Goal: Task Accomplishment & Management: Manage account settings

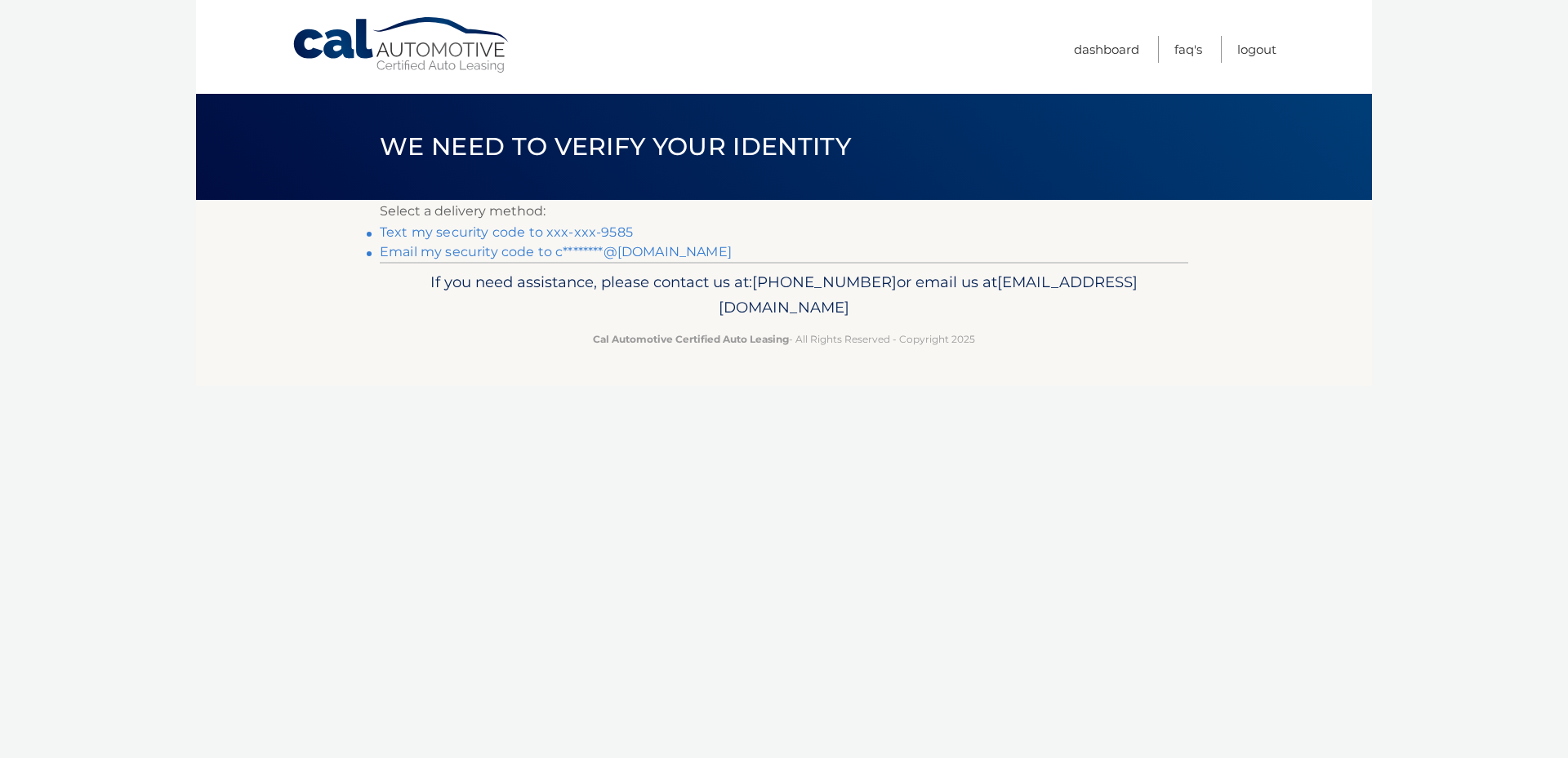
click at [490, 232] on link "Text my security code to xxx-xxx-9585" at bounding box center [507, 232] width 253 height 16
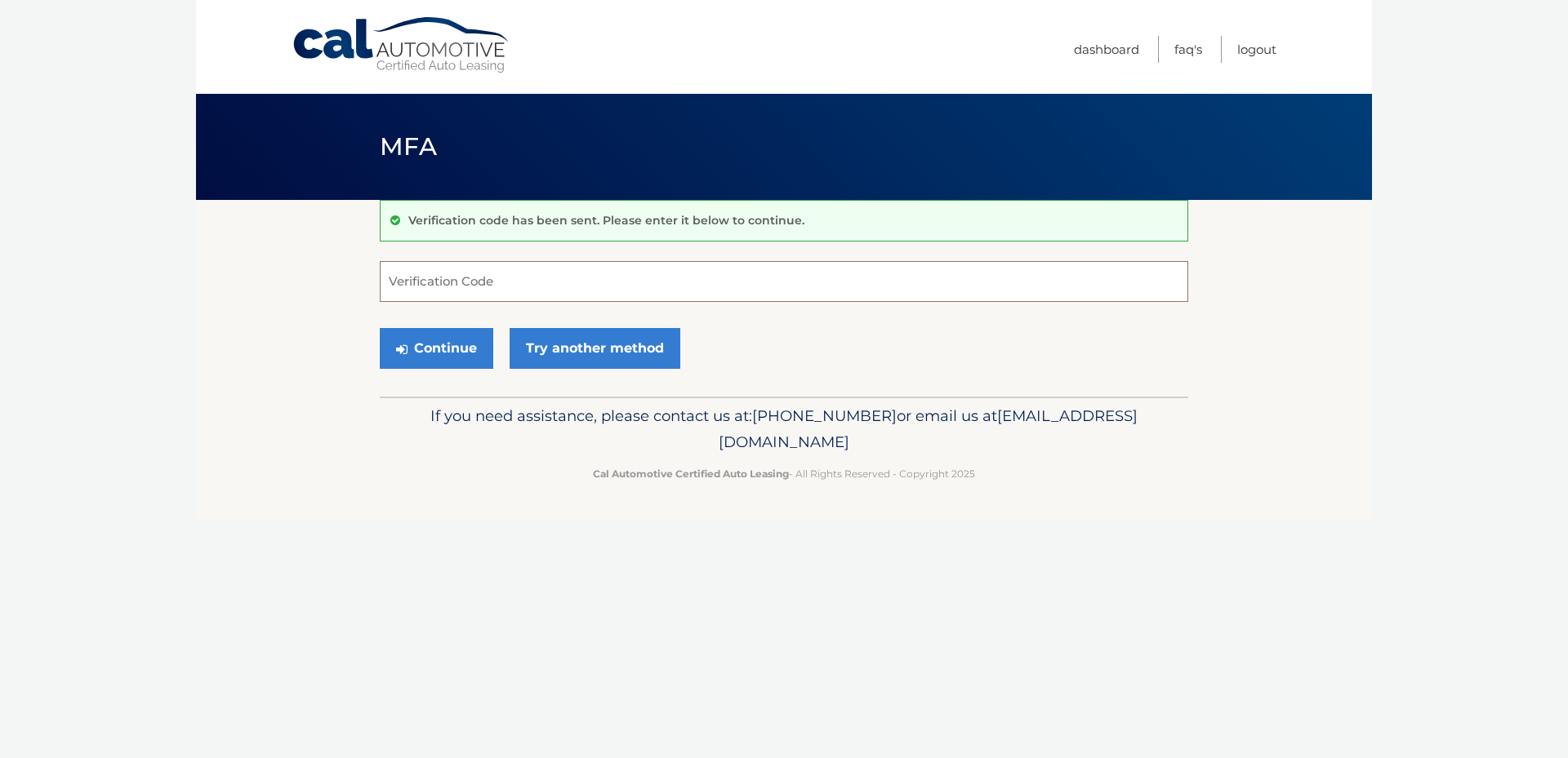
click at [466, 288] on input "Verification Code" at bounding box center [784, 281] width 809 height 41
click at [505, 278] on input "Verification Code" at bounding box center [784, 281] width 809 height 41
type input "480000"
click at [439, 359] on button "Continue" at bounding box center [437, 348] width 114 height 41
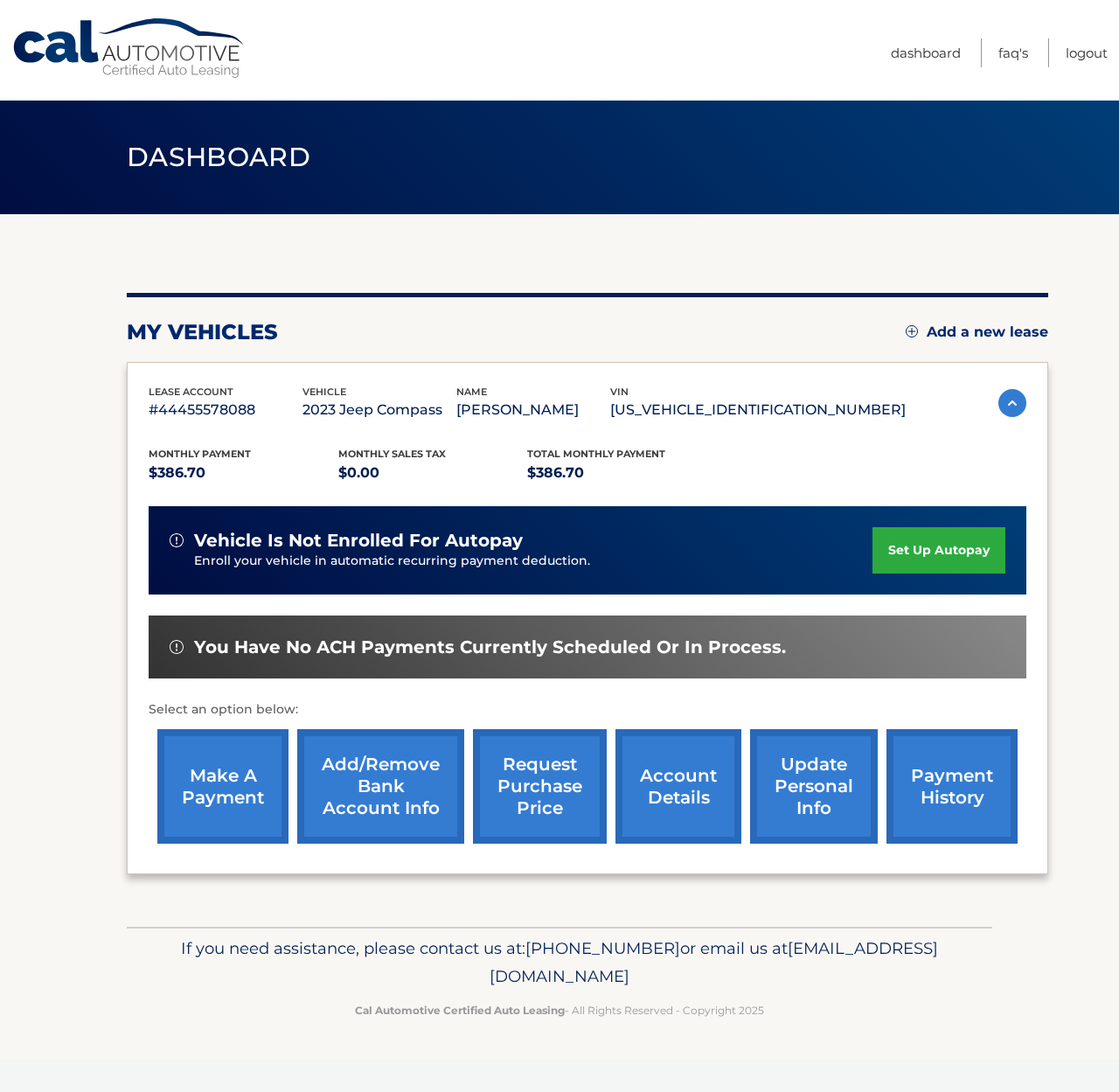
click at [365, 760] on link "Add/Remove bank account info" at bounding box center [380, 786] width 167 height 115
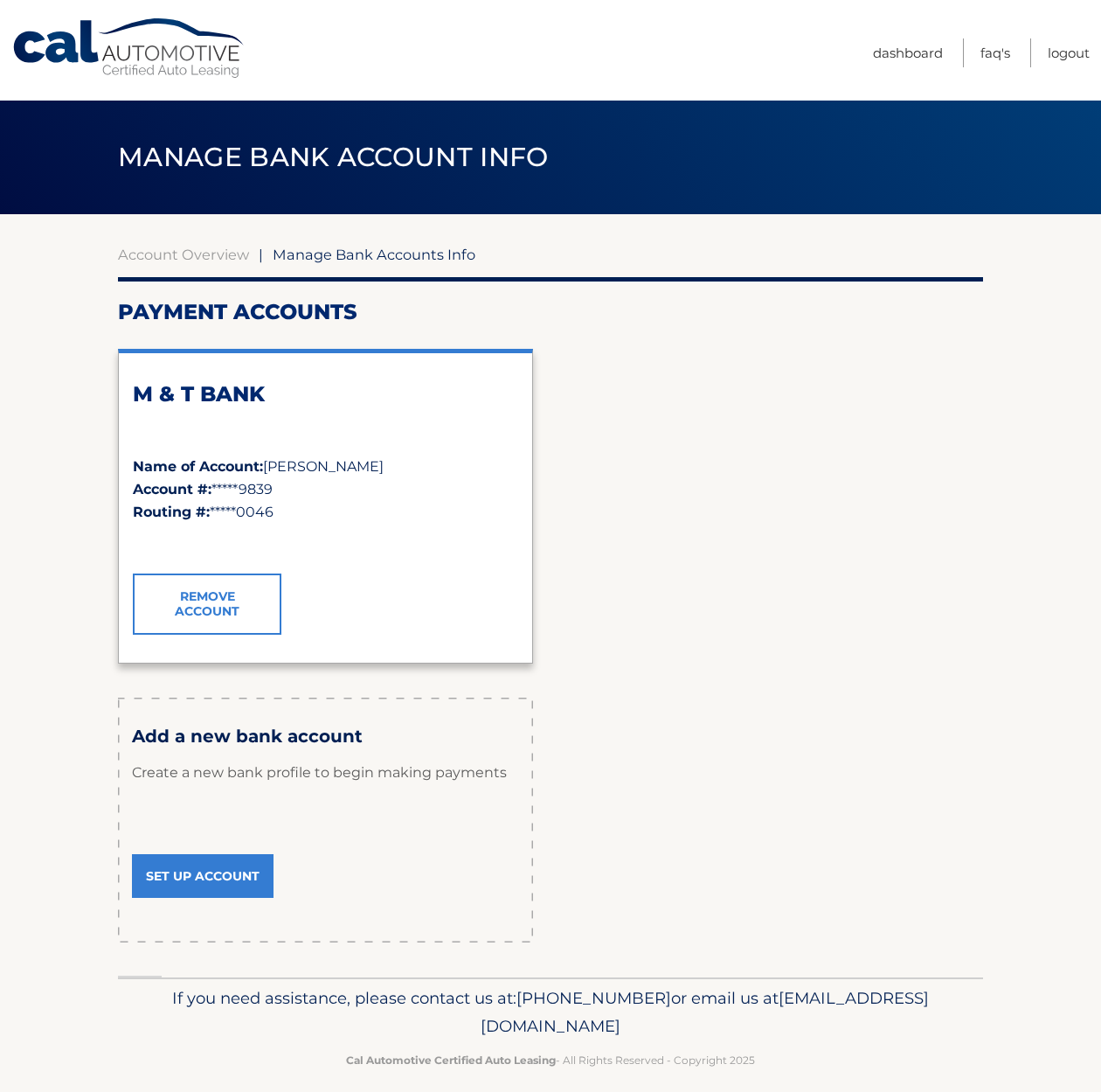
click at [211, 591] on link "Remove Account" at bounding box center [206, 603] width 149 height 61
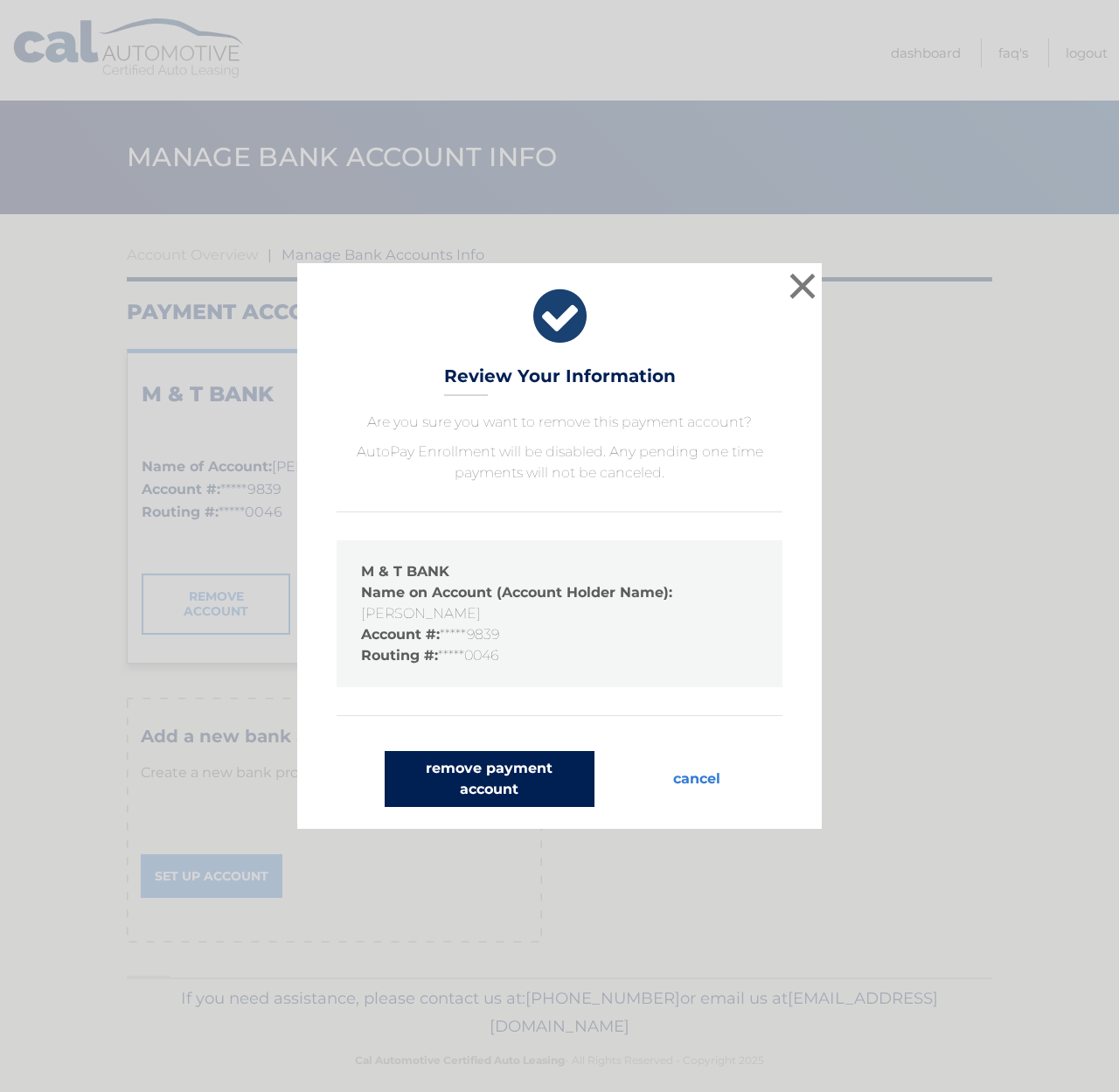
click at [520, 788] on button "remove payment account" at bounding box center [490, 779] width 209 height 56
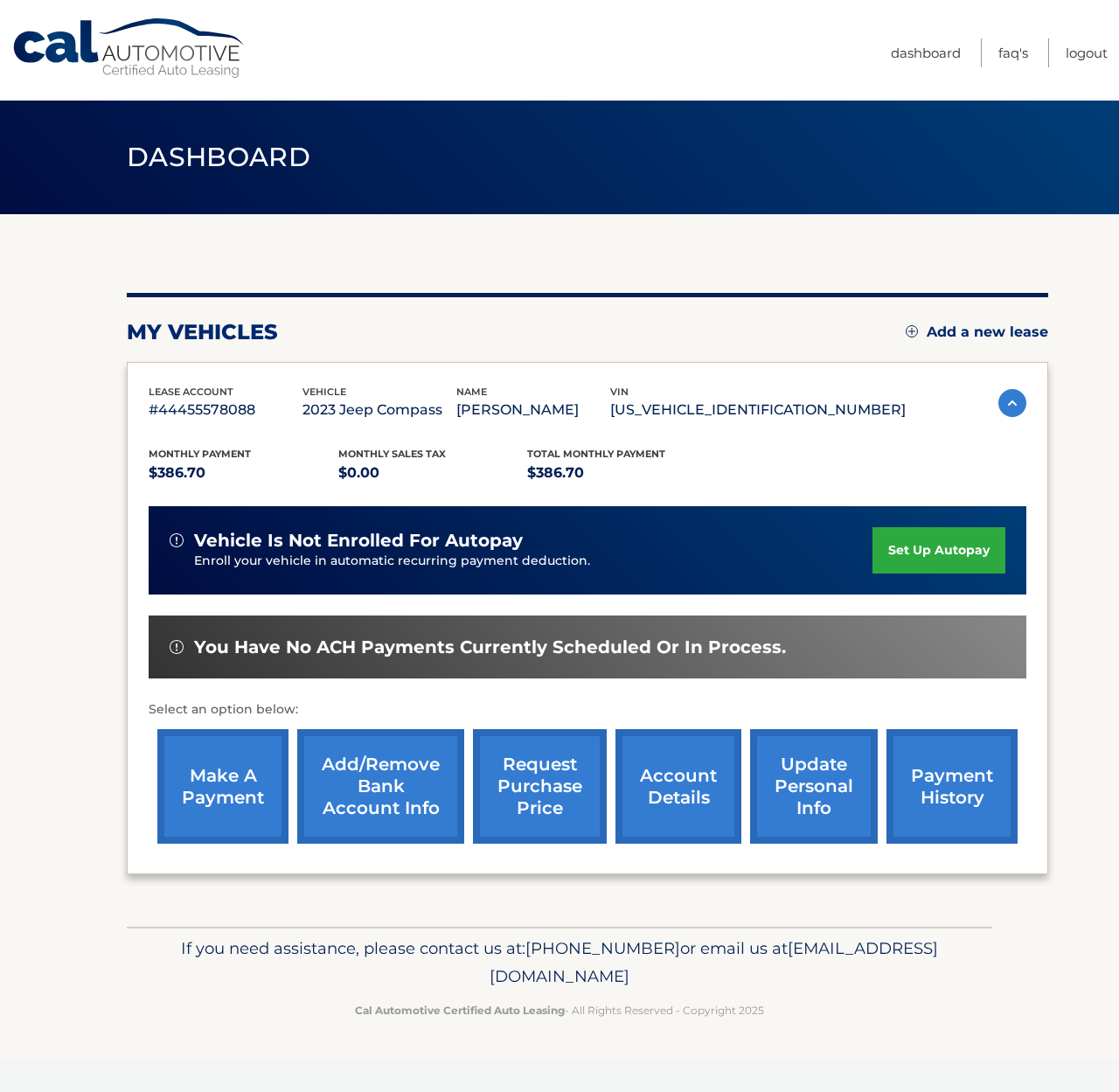
click at [386, 784] on link "Add/Remove bank account info" at bounding box center [380, 786] width 167 height 115
click at [16, 725] on section "my vehicles Add a new lease lease account #44455578088 vehicle 2023 Jeep Compas…" at bounding box center [560, 570] width 1119 height 712
click at [355, 774] on link "Add/Remove bank account info" at bounding box center [380, 786] width 167 height 115
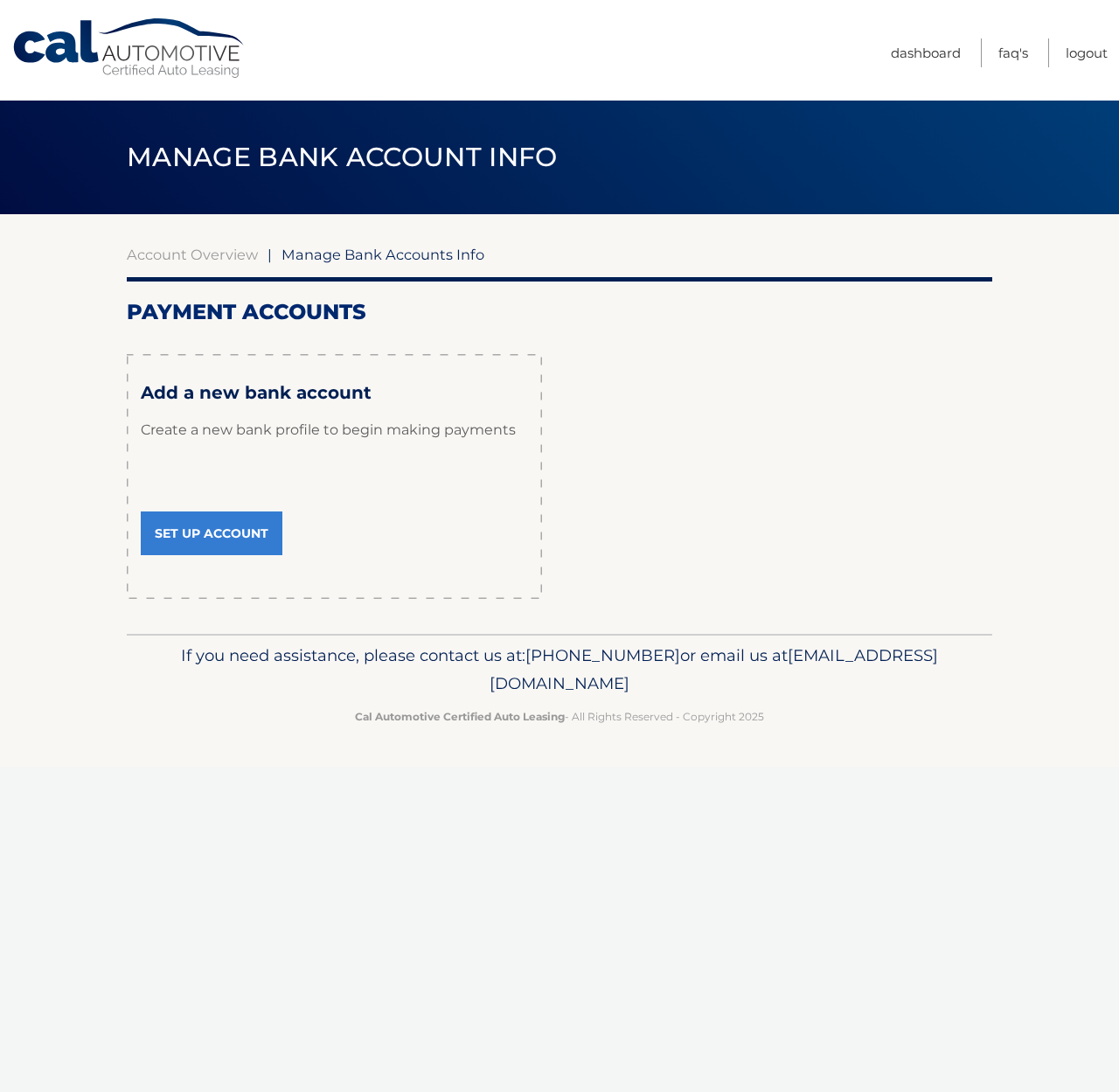
click at [225, 536] on link "Set Up Account" at bounding box center [211, 534] width 142 height 44
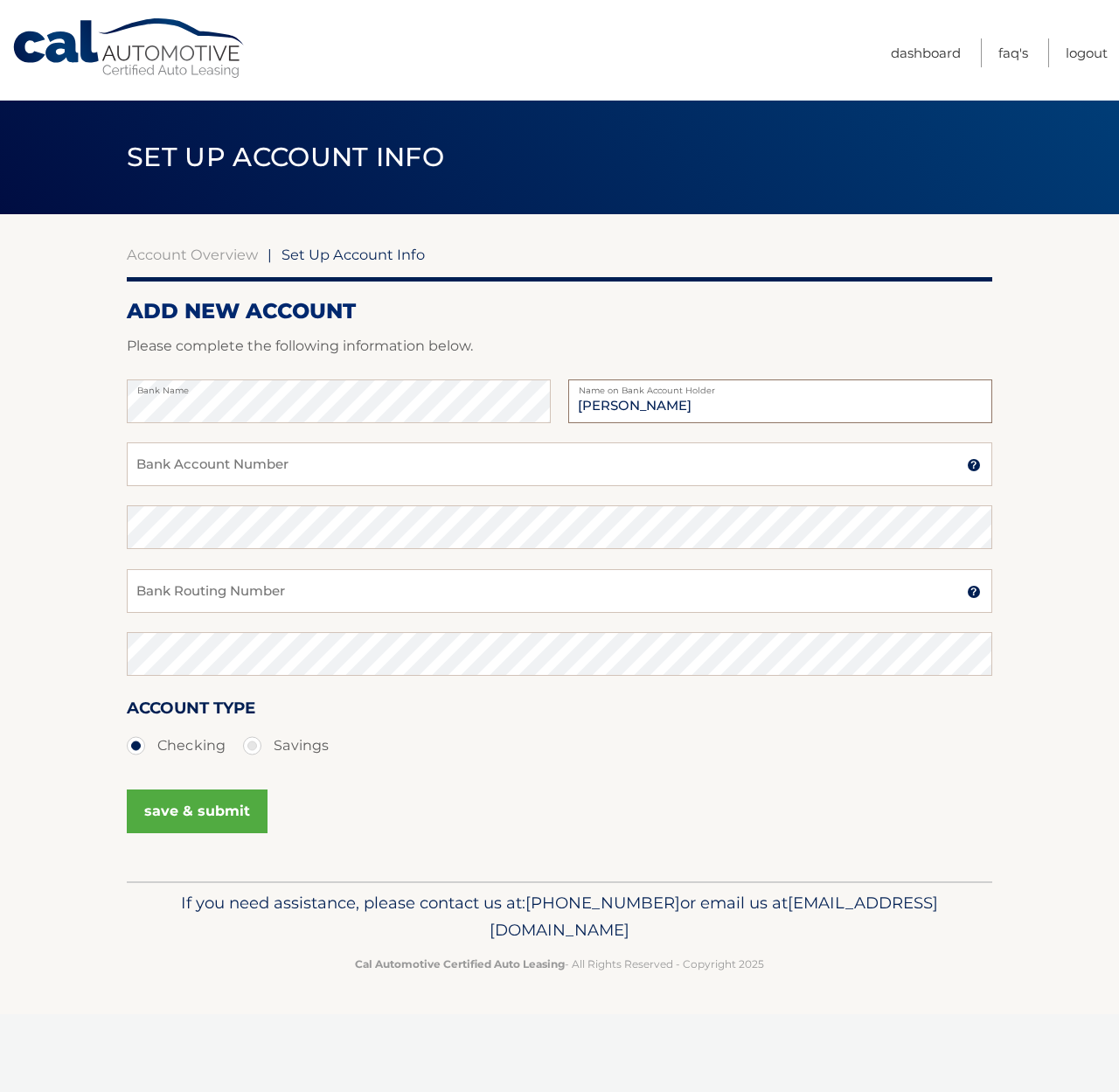
type input "[PERSON_NAME]"
click at [229, 470] on input "Bank Account Number" at bounding box center [560, 464] width 866 height 44
paste input "36364186427"
type input "36364186427"
click at [202, 588] on input "Bank Routing Number" at bounding box center [560, 591] width 866 height 44
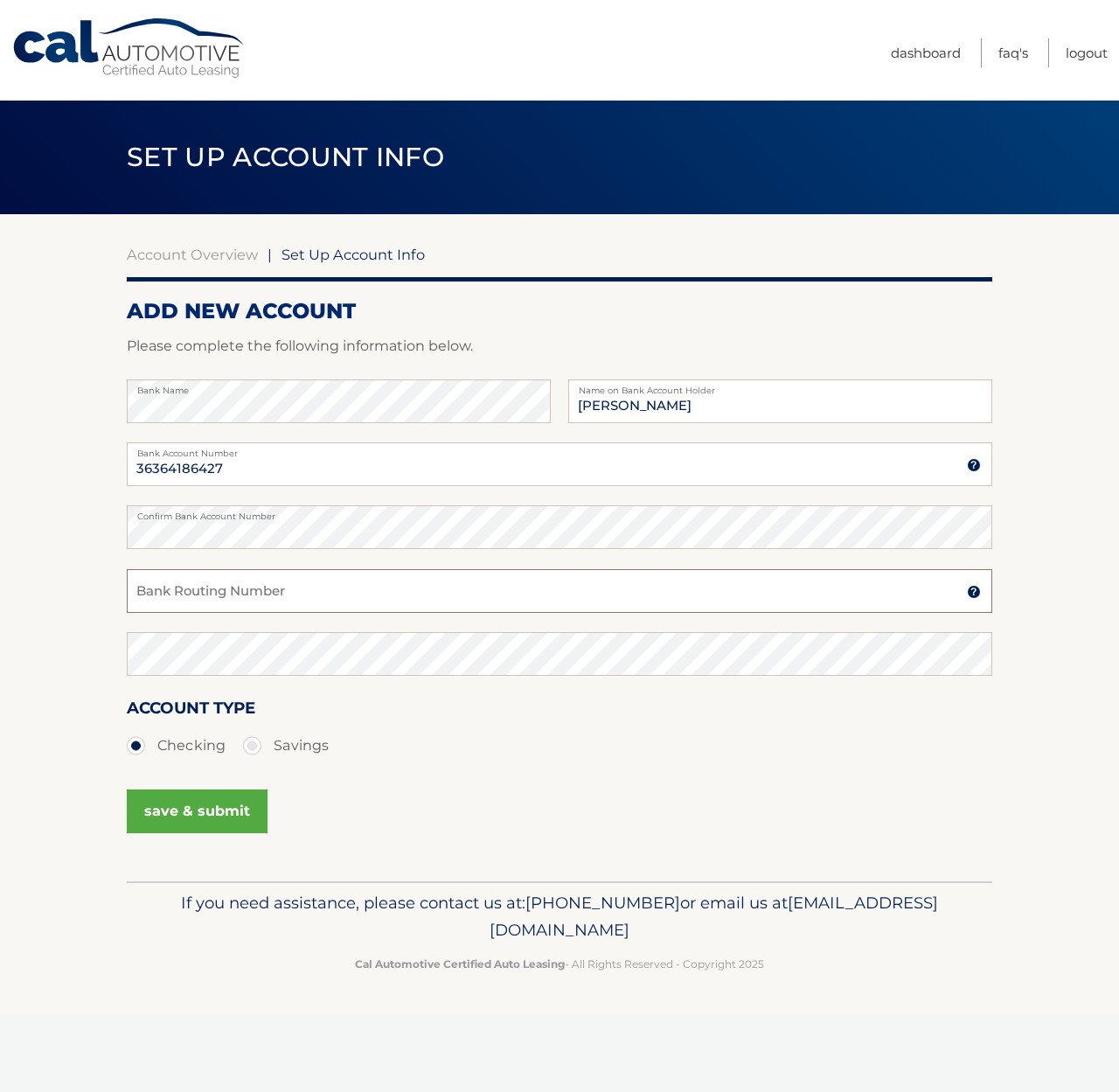
paste input "031176110"
type input "031176110"
click at [213, 816] on button "save & submit" at bounding box center [196, 811] width 141 height 44
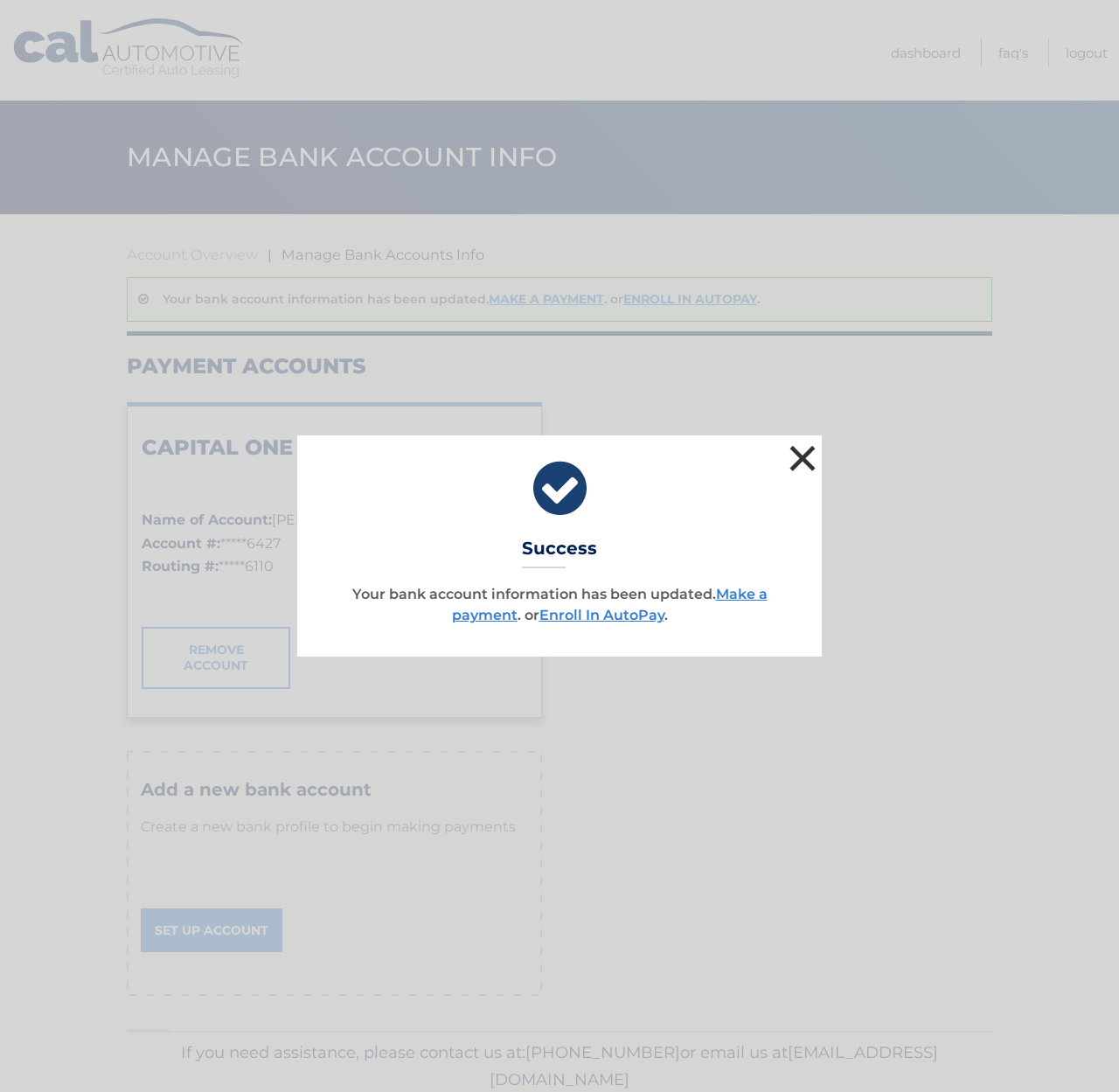
click at [811, 459] on button "×" at bounding box center [802, 458] width 35 height 35
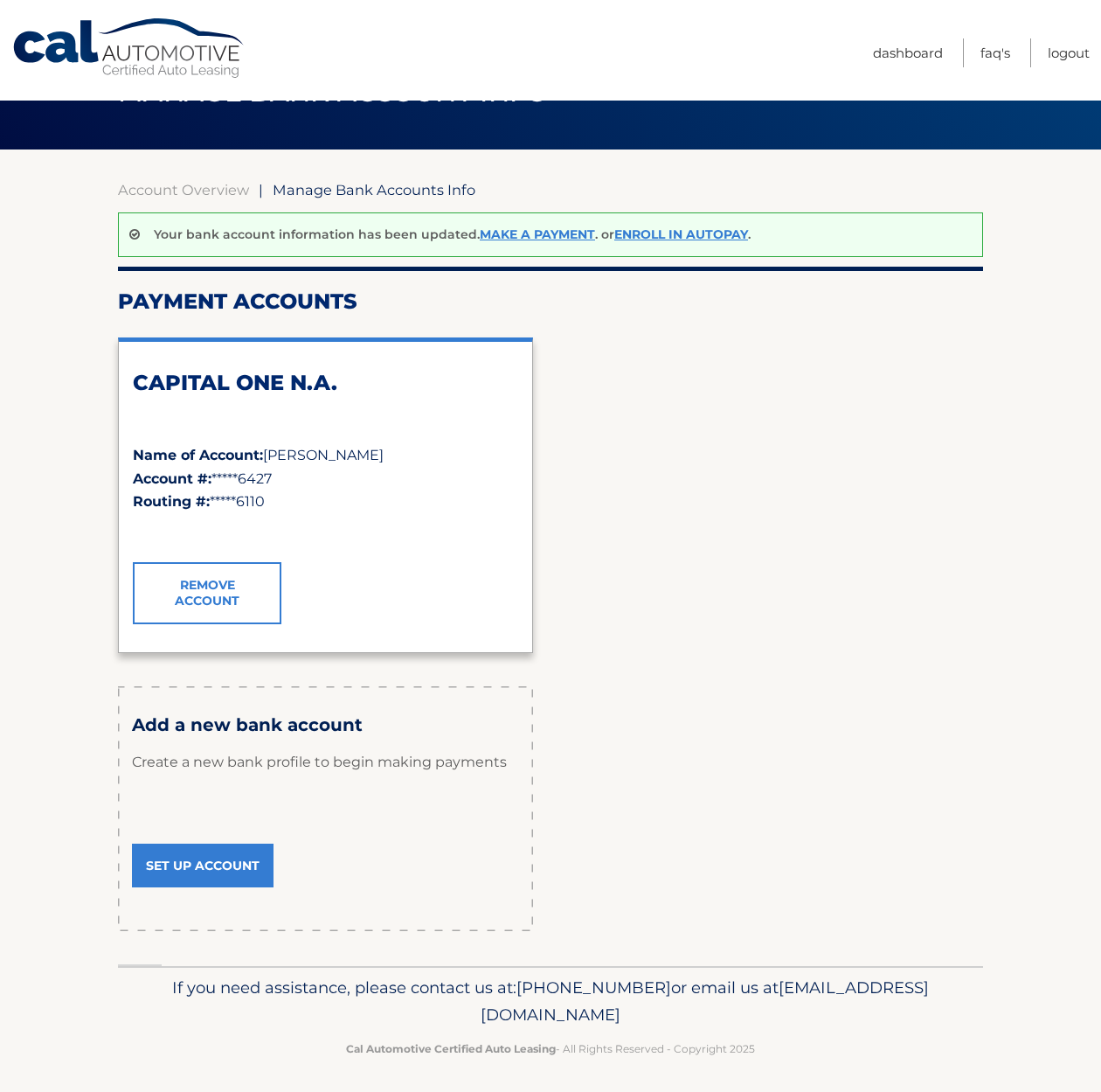
scroll to position [70, 0]
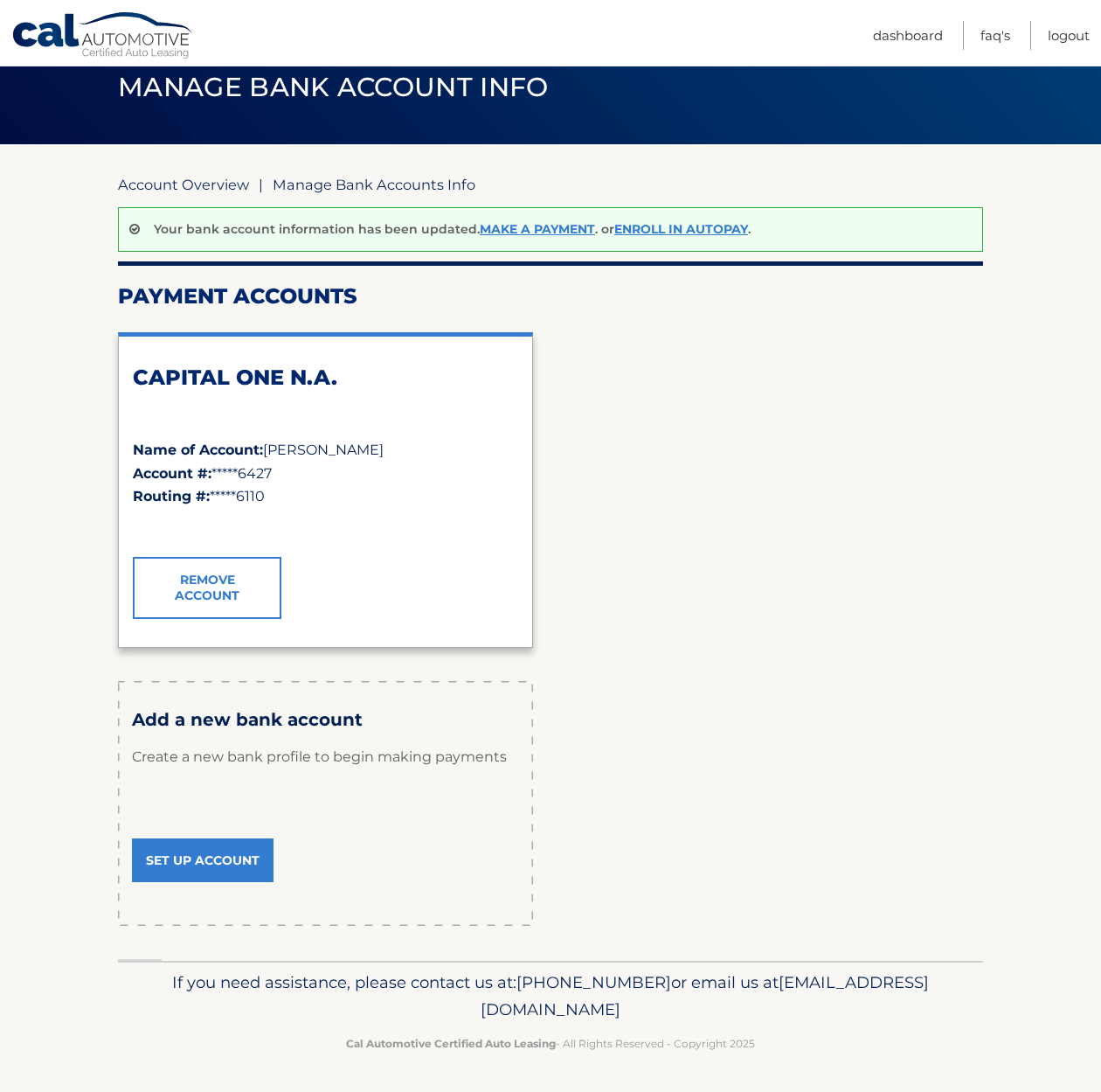
click at [199, 176] on link "Account Overview" at bounding box center [183, 184] width 131 height 18
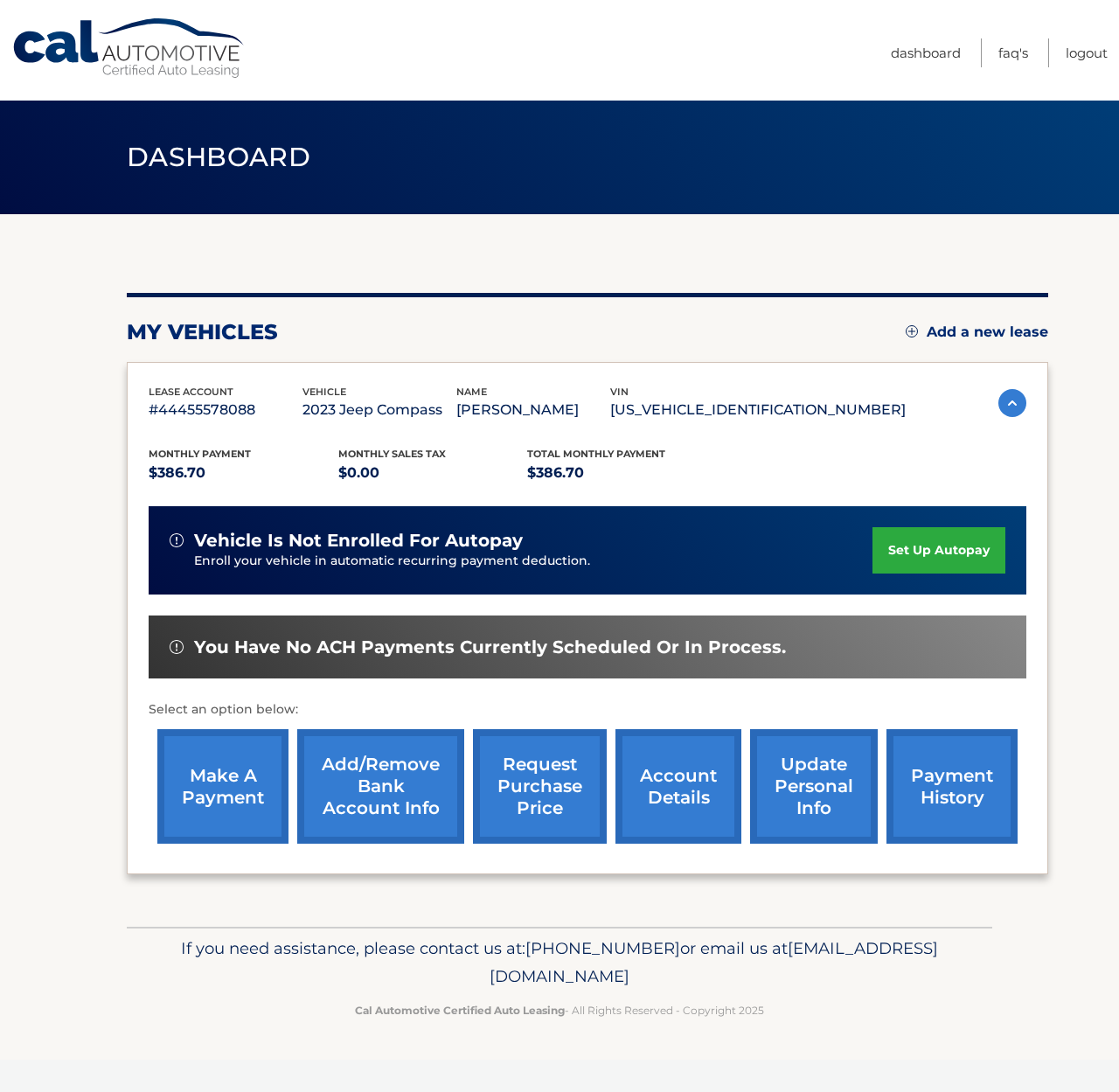
click at [916, 533] on link "set up autopay" at bounding box center [938, 549] width 133 height 46
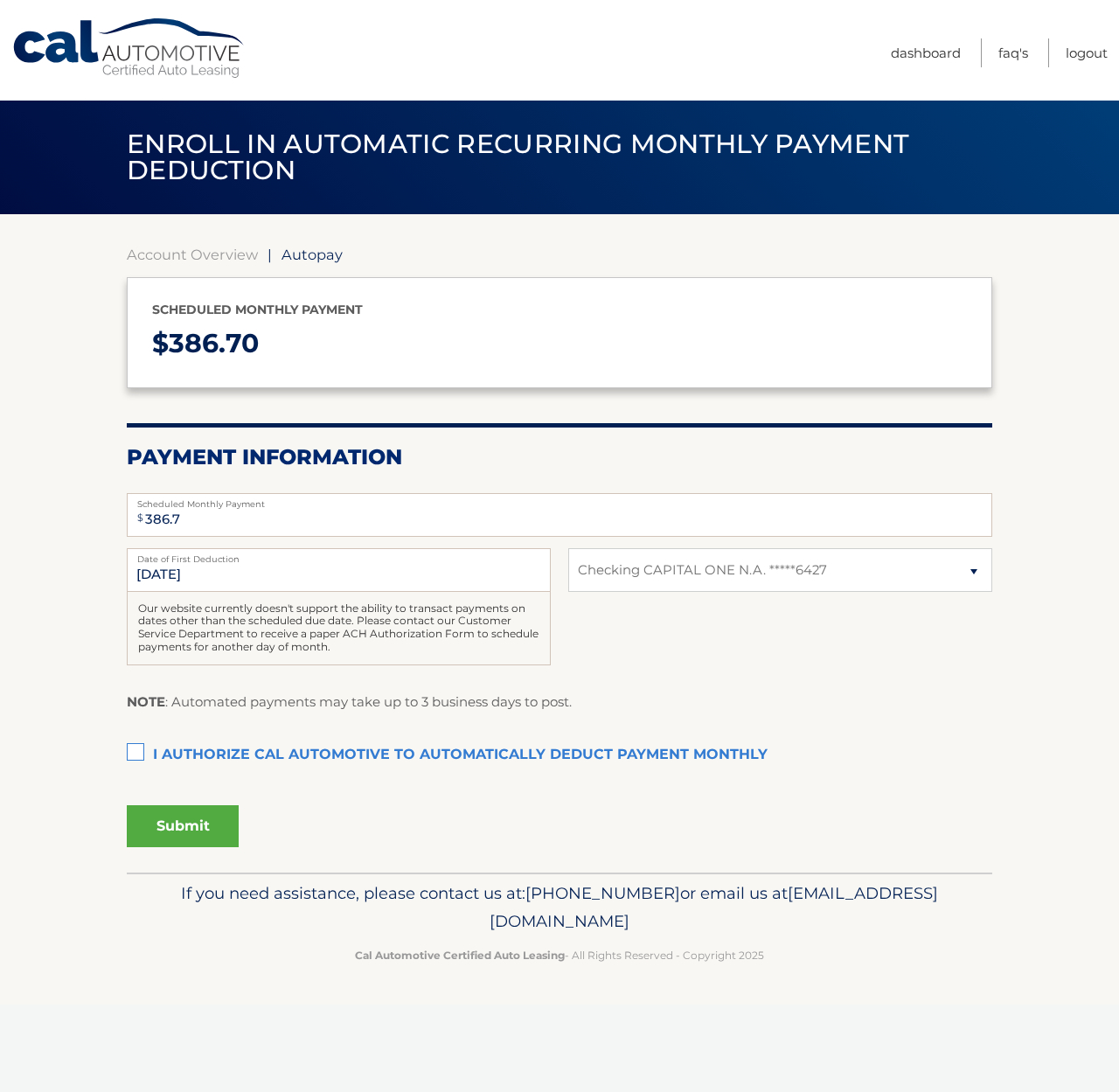
select select "OTM5ZGYwNDMtMzAzMi00NzIxLWFiMmItZjgxMzMxYThjM2I3"
click at [315, 577] on input "[DATE]" at bounding box center [338, 570] width 424 height 44
click at [182, 574] on input "[DATE]" at bounding box center [338, 570] width 424 height 44
click at [154, 574] on input "[DATE]" at bounding box center [338, 570] width 424 height 44
click at [158, 574] on input "9/25/2025" at bounding box center [338, 570] width 424 height 44
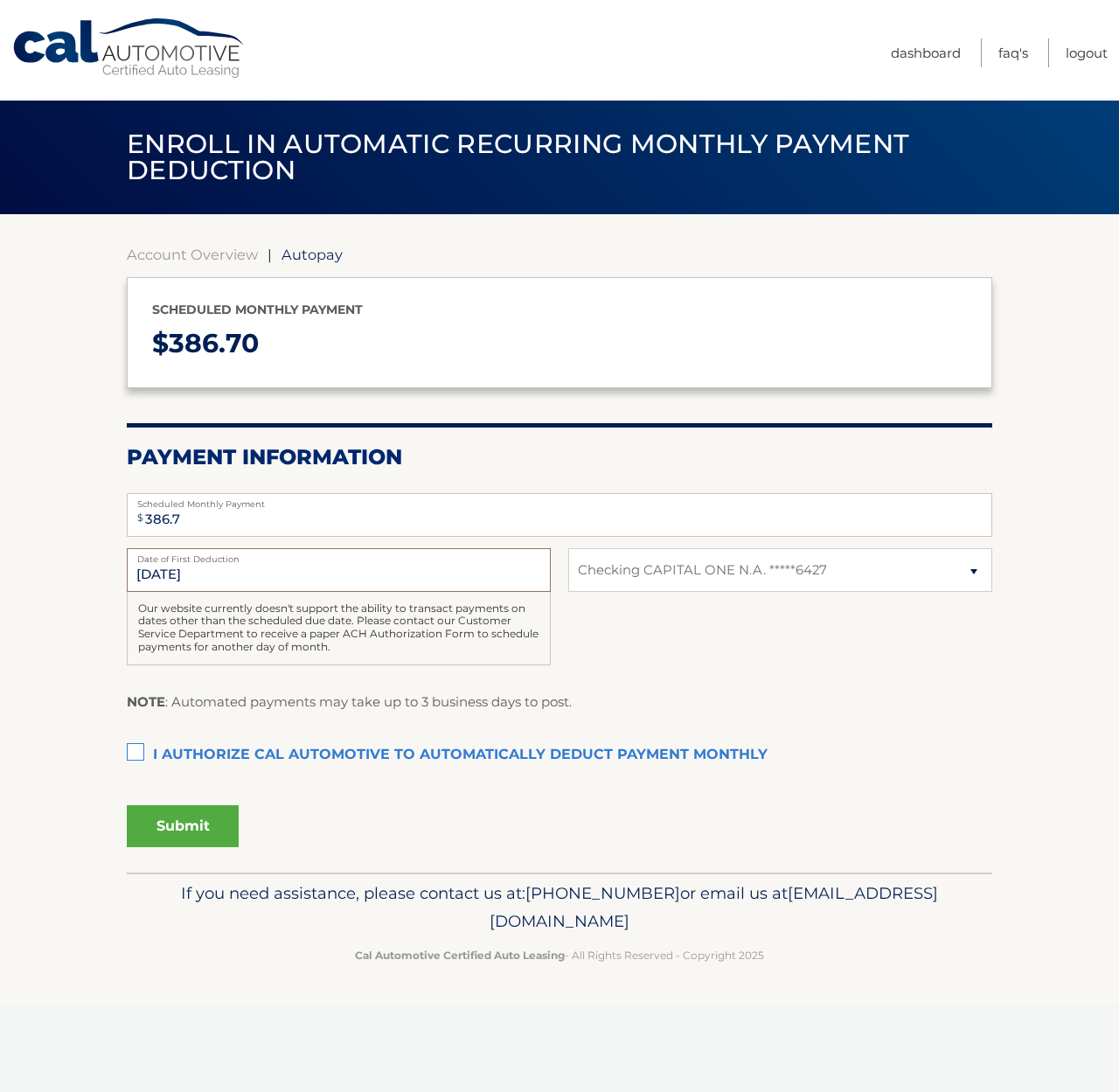
click at [276, 570] on input "9/25/2025" at bounding box center [338, 570] width 424 height 44
click at [762, 651] on div "9/25/2025 Date of First Deduction Our website currently doesn't support the abi…" at bounding box center [560, 616] width 866 height 137
click at [130, 749] on label "I authorize cal automotive to automatically deduct payment monthly This checkbo…" at bounding box center [560, 755] width 866 height 35
click at [0, 0] on input "I authorize cal automotive to automatically deduct payment monthly This checkbo…" at bounding box center [0, 0] width 0 height 0
click at [175, 826] on button "Submit" at bounding box center [183, 826] width 112 height 42
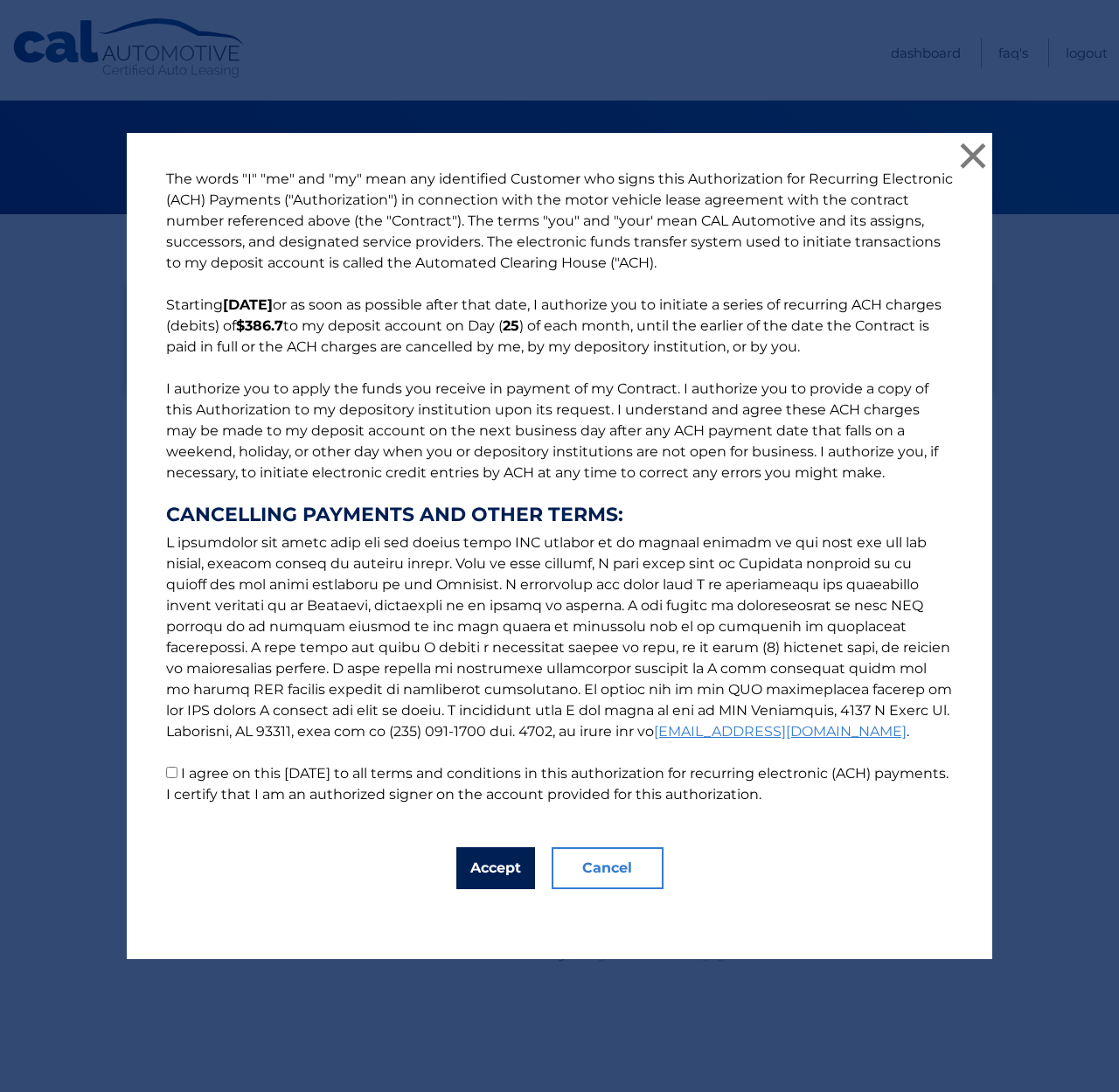
click at [493, 858] on button "Accept" at bounding box center [495, 868] width 79 height 42
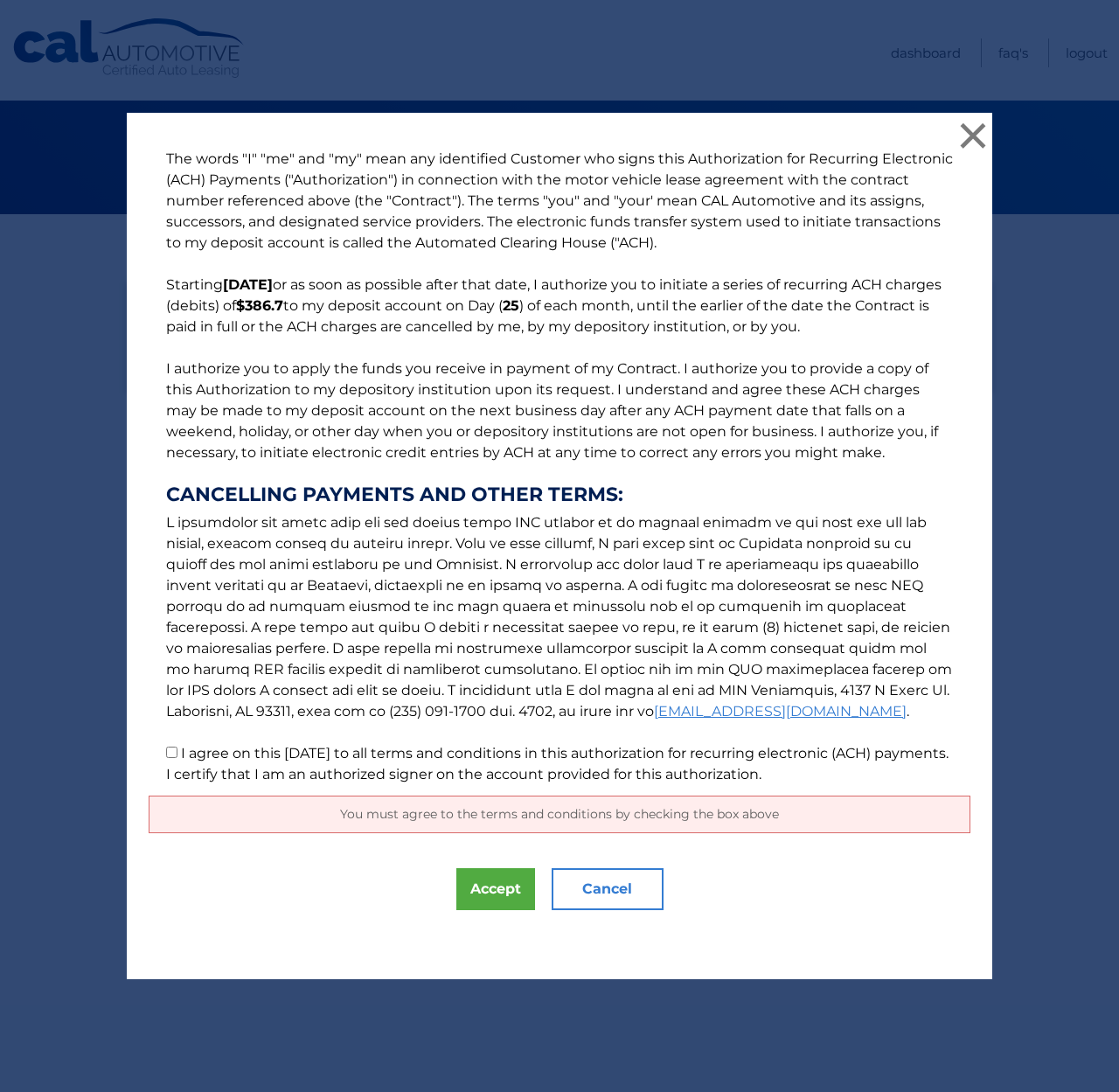
click at [167, 746] on input "I agree on this 09/05/2025 to all terms and conditions in this authorization fo…" at bounding box center [172, 751] width 11 height 11
checkbox input "true"
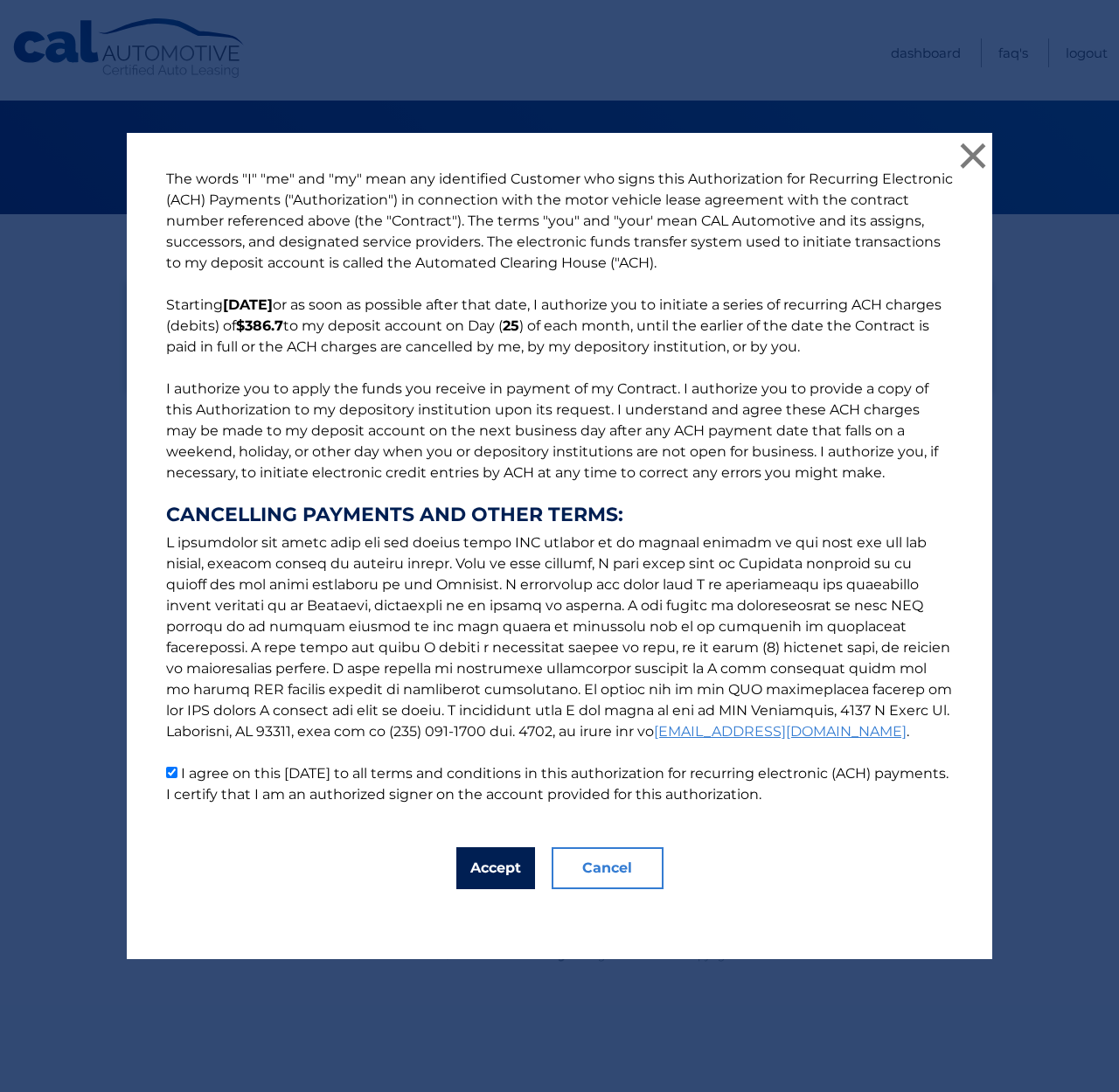
click at [476, 861] on button "Accept" at bounding box center [495, 868] width 79 height 42
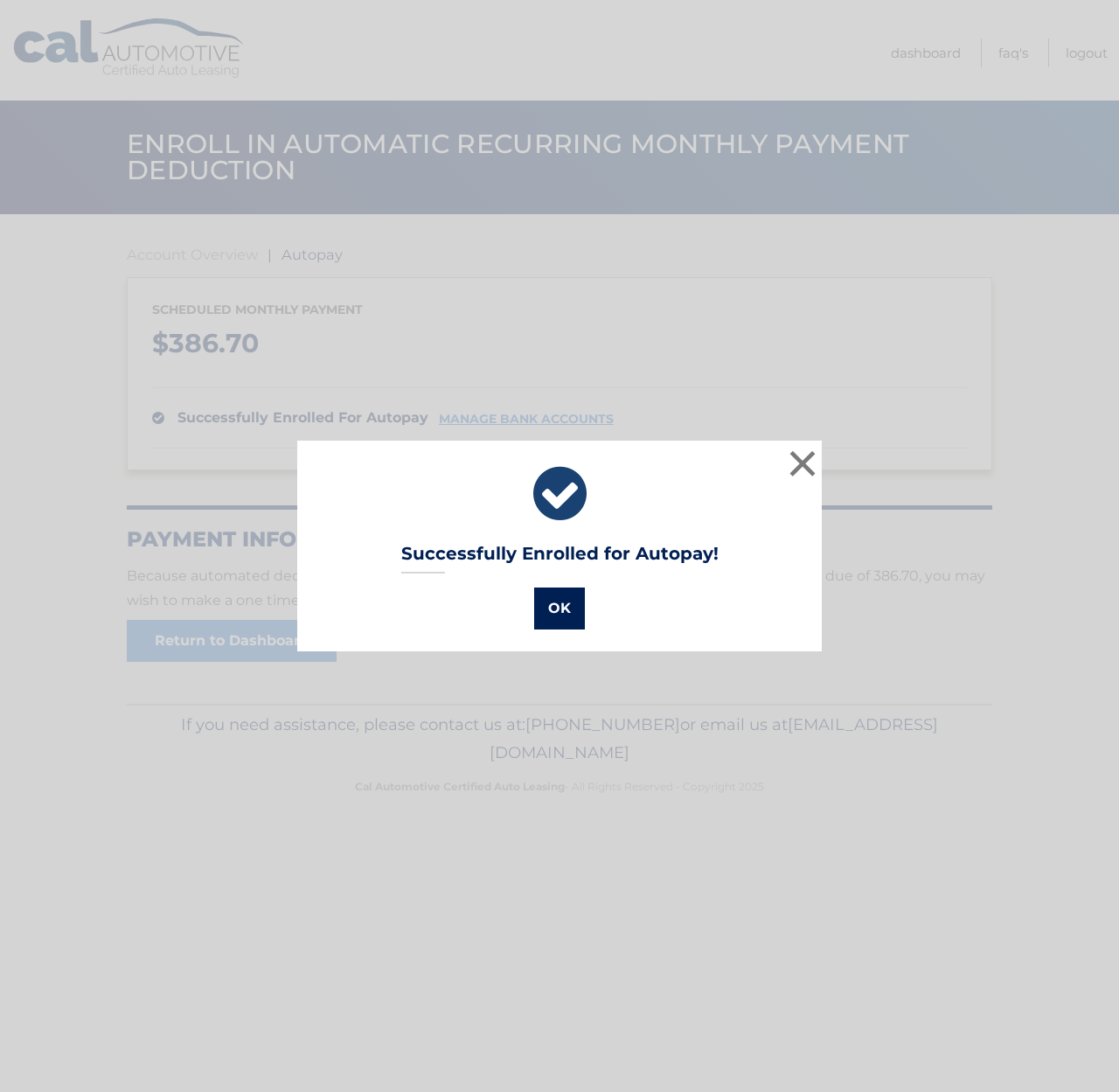
click at [551, 612] on button "OK" at bounding box center [559, 608] width 51 height 42
